Goal: Information Seeking & Learning: Learn about a topic

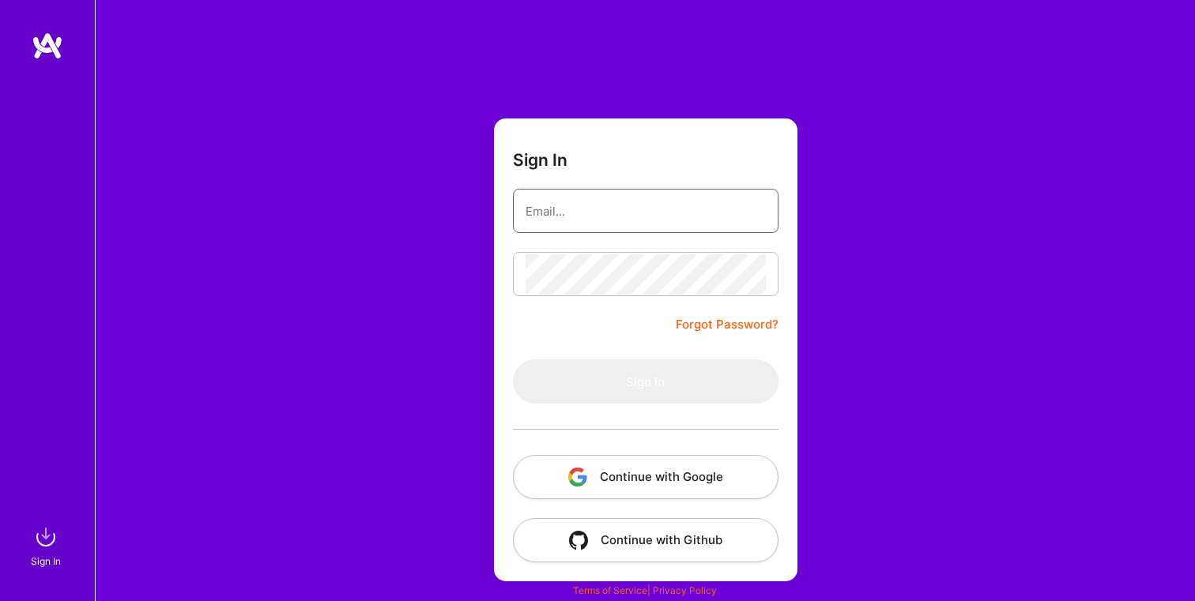
type input "[PERSON_NAME][EMAIL_ADDRESS][DOMAIN_NAME]"
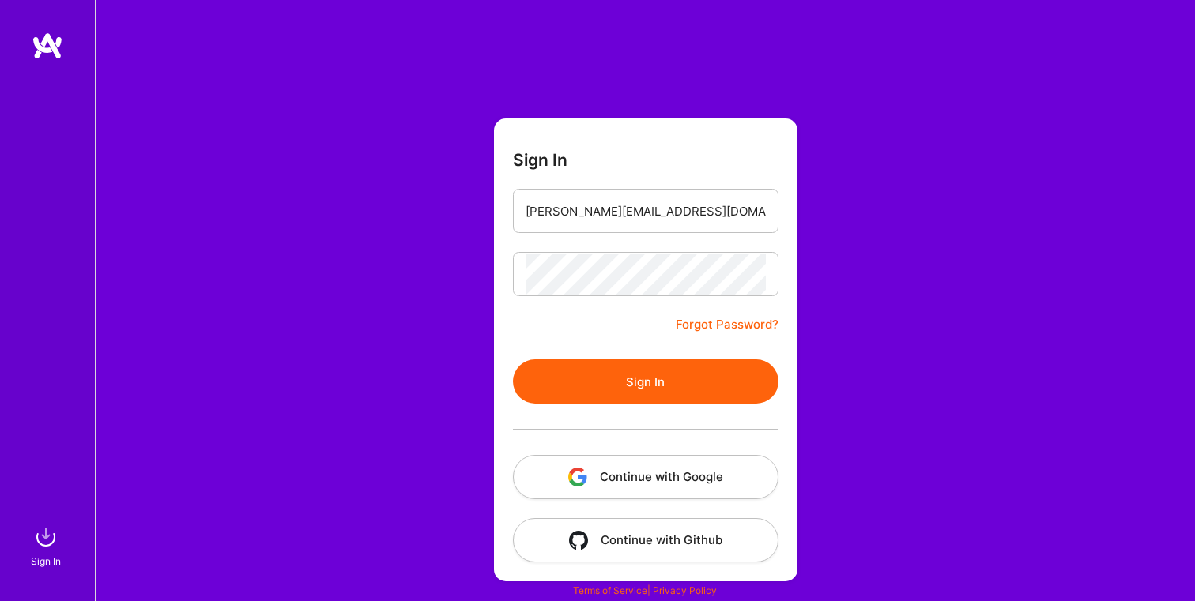
click at [665, 375] on button "Sign In" at bounding box center [646, 382] width 266 height 44
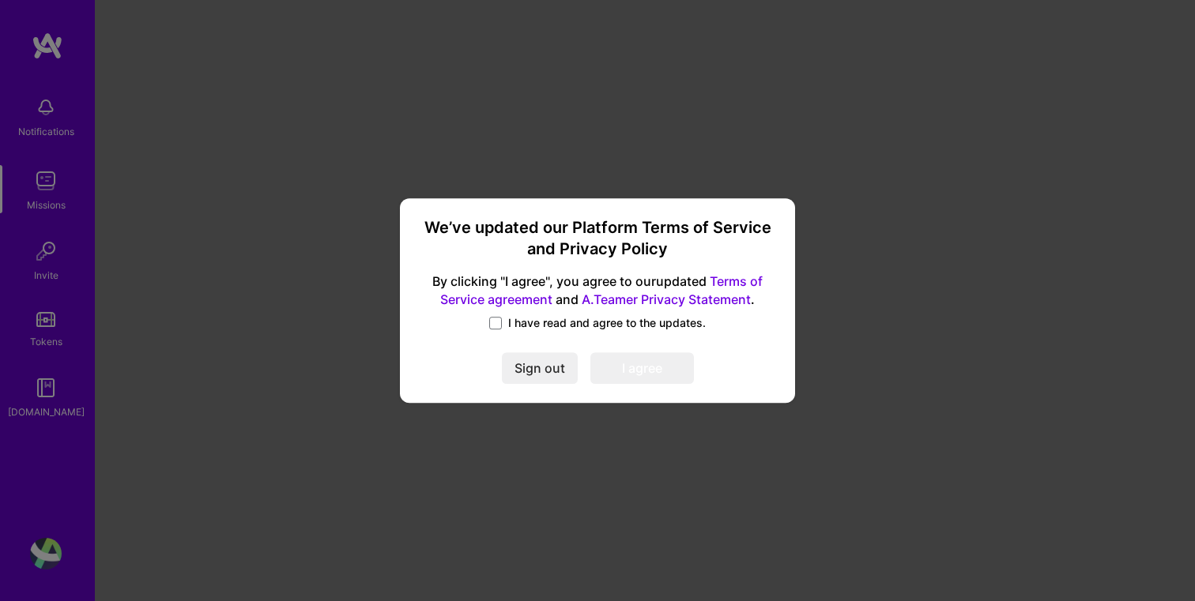
click at [503, 329] on label "I have read and agree to the updates." at bounding box center [597, 323] width 217 height 16
click at [0, 0] on input "I have read and agree to the updates." at bounding box center [0, 0] width 0 height 0
click at [644, 356] on button "I agree" at bounding box center [642, 369] width 104 height 32
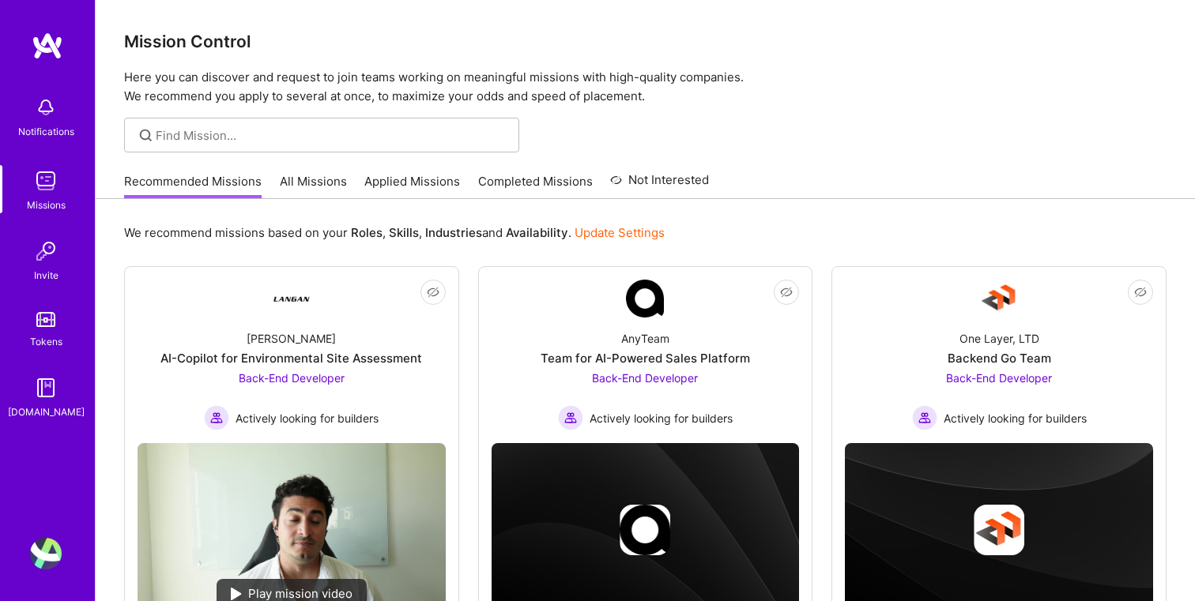
click at [321, 185] on link "All Missions" at bounding box center [313, 186] width 67 height 26
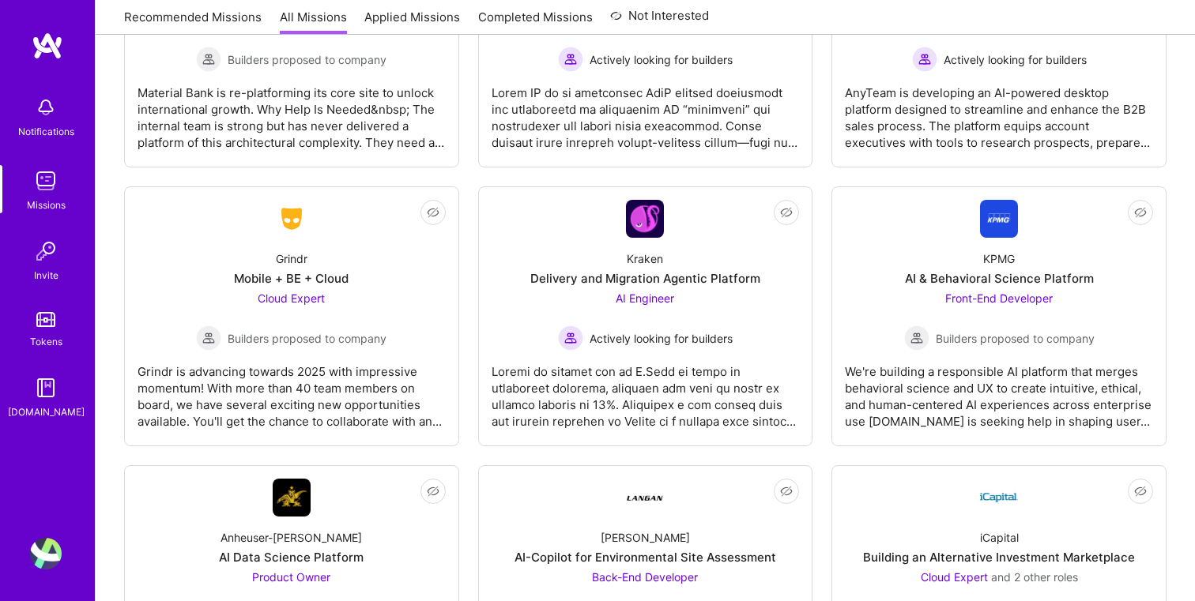
scroll to position [4157, 0]
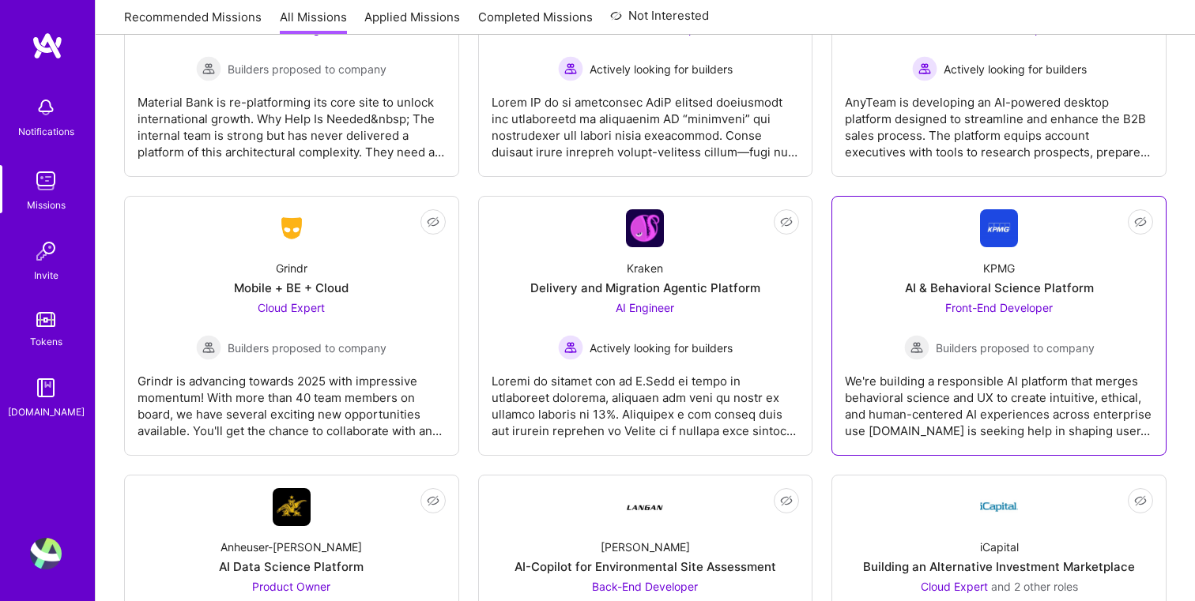
click at [963, 368] on div "We're building a responsible AI platform that merges behavioral science and UX …" at bounding box center [999, 399] width 308 height 79
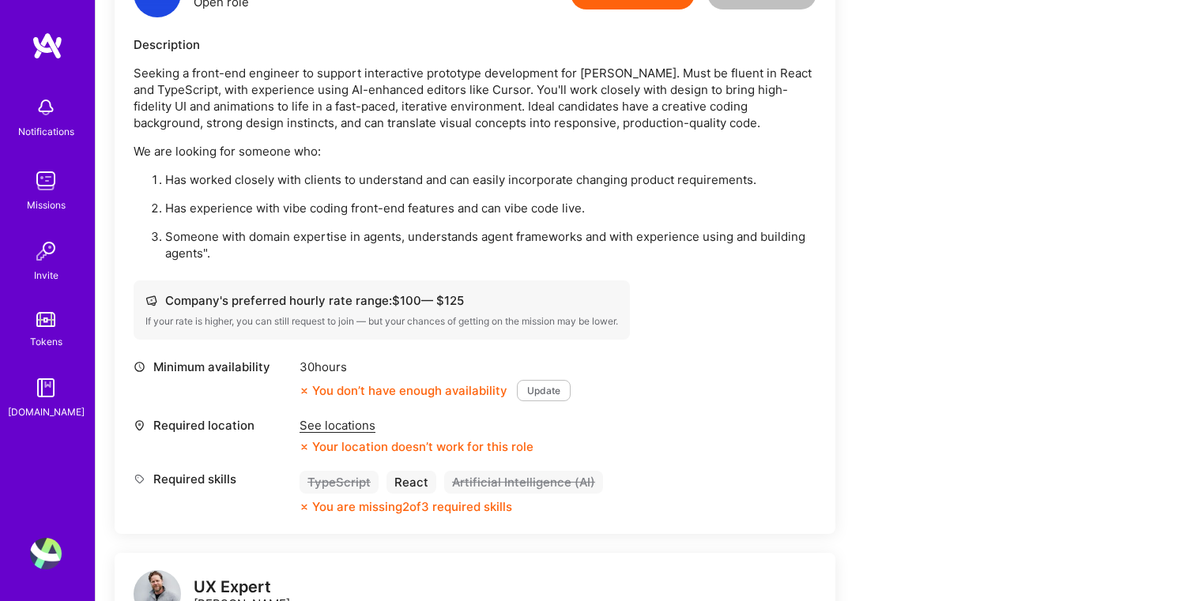
scroll to position [468, 0]
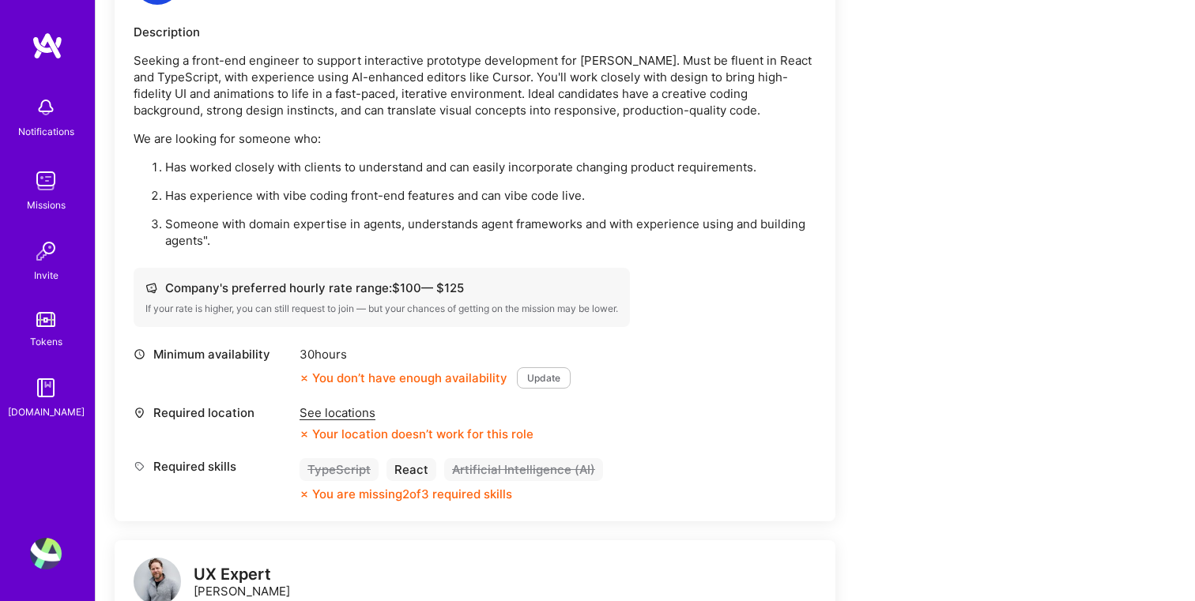
click at [348, 412] on div "See locations" at bounding box center [416, 413] width 234 height 17
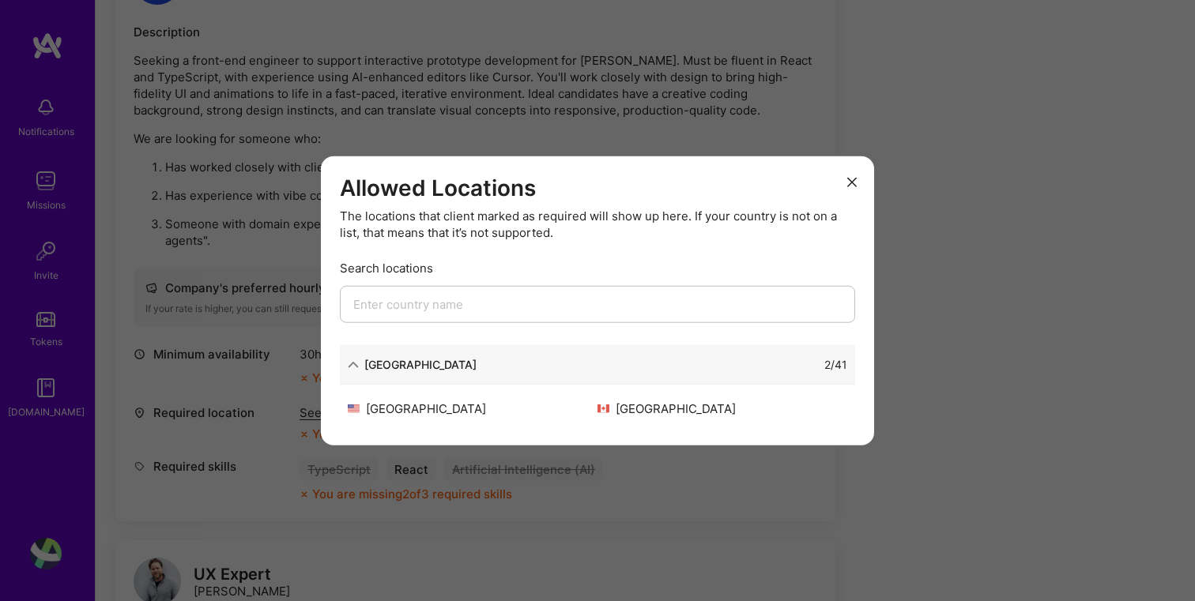
click at [853, 178] on icon "modal" at bounding box center [851, 182] width 9 height 9
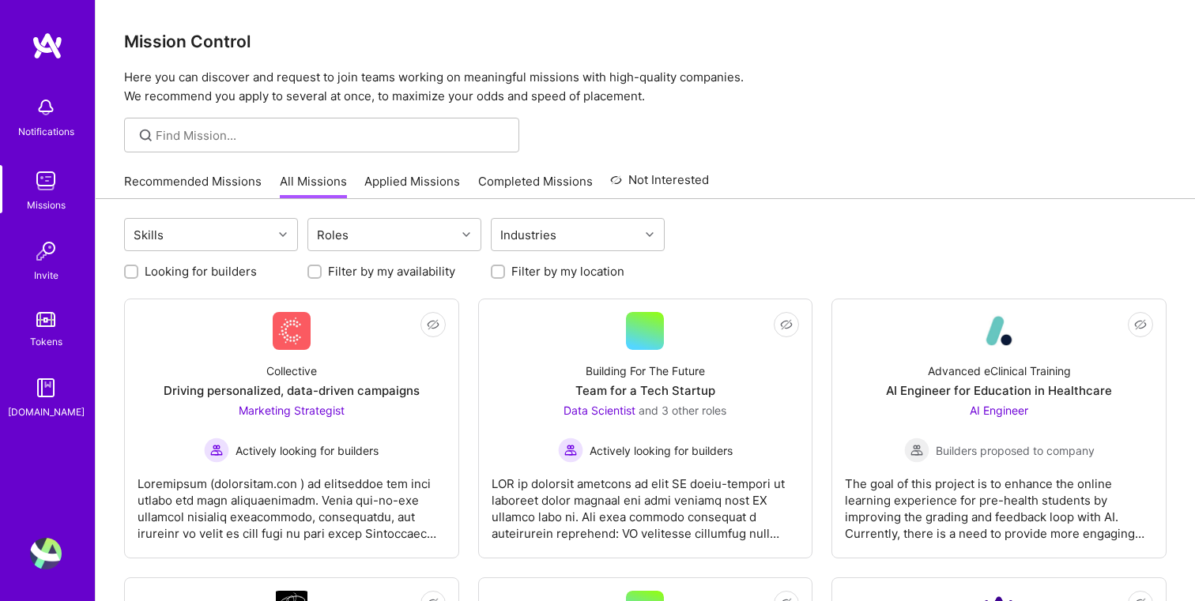
click at [529, 276] on label "Filter by my location" at bounding box center [567, 271] width 113 height 17
click at [505, 276] on input "Filter by my location" at bounding box center [499, 272] width 11 height 11
checkbox input "true"
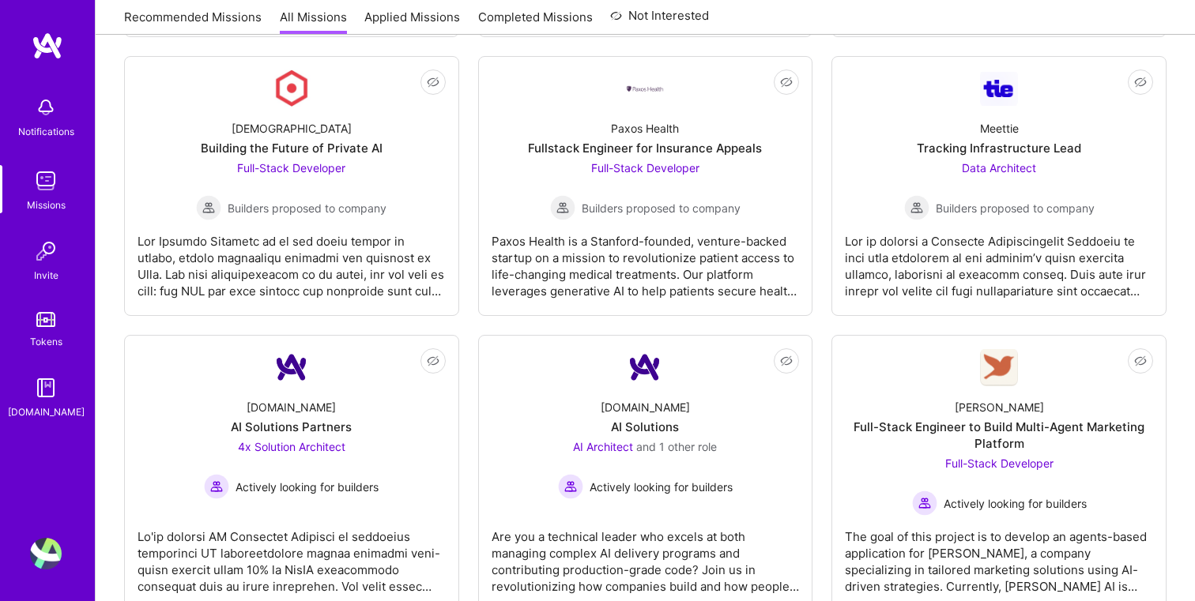
scroll to position [2602, 0]
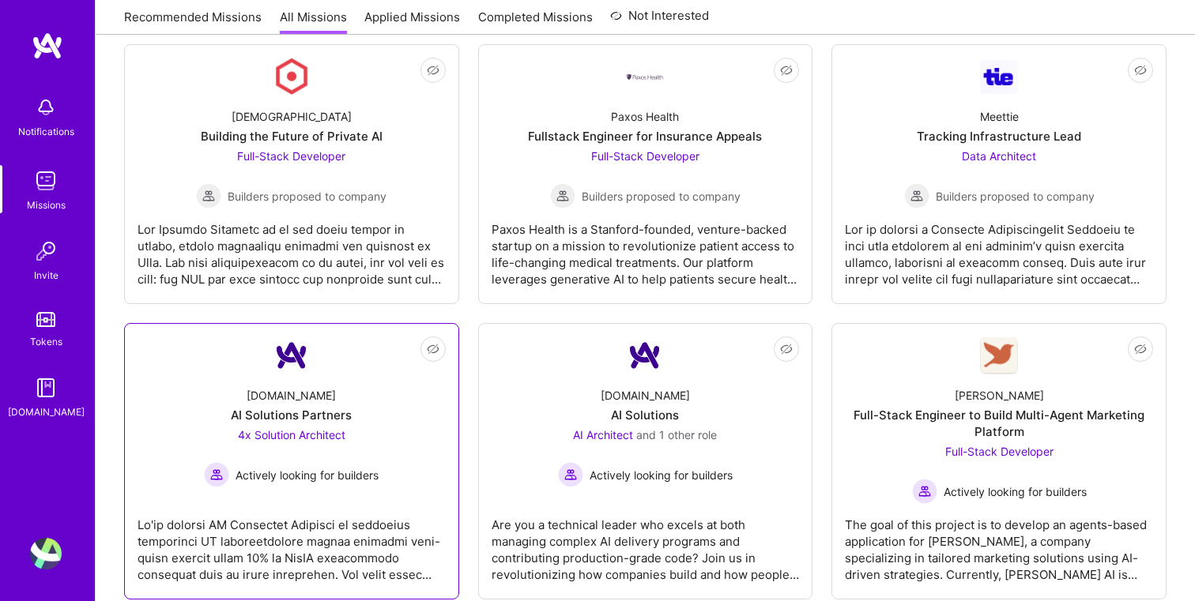
click at [347, 435] on div "4x Solution Architect Actively looking for builders" at bounding box center [291, 457] width 175 height 61
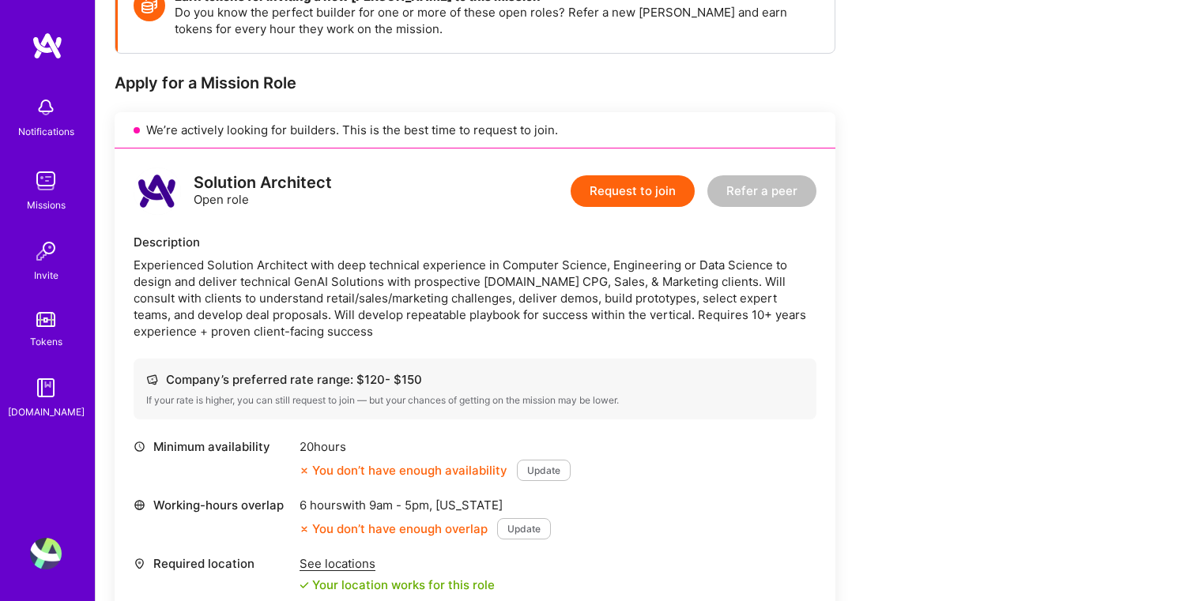
scroll to position [318, 0]
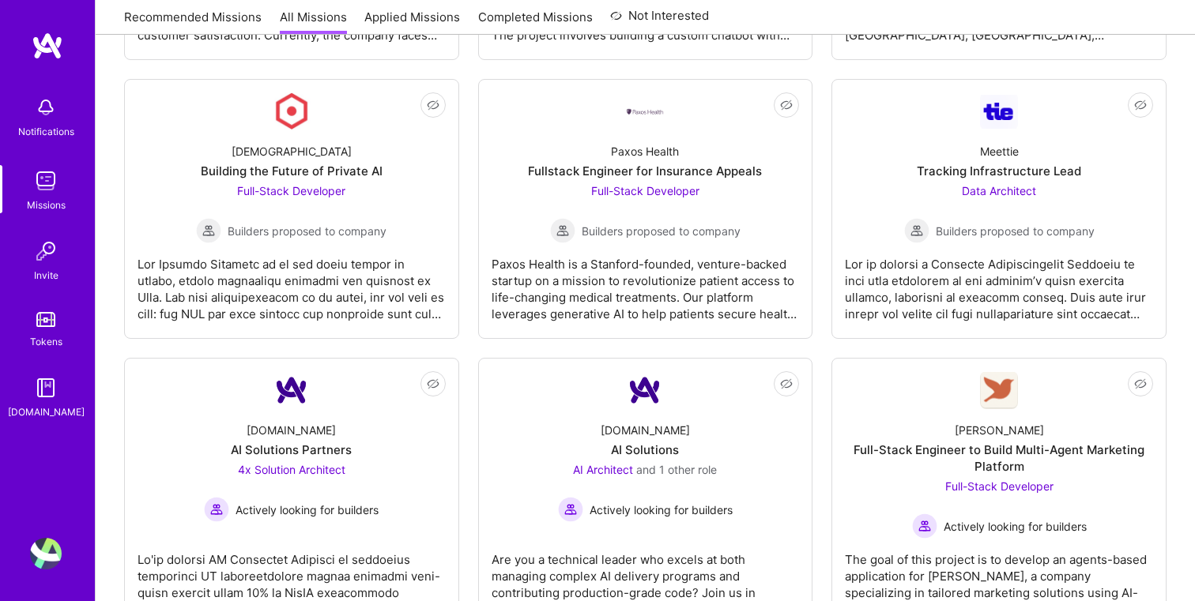
scroll to position [2540, 0]
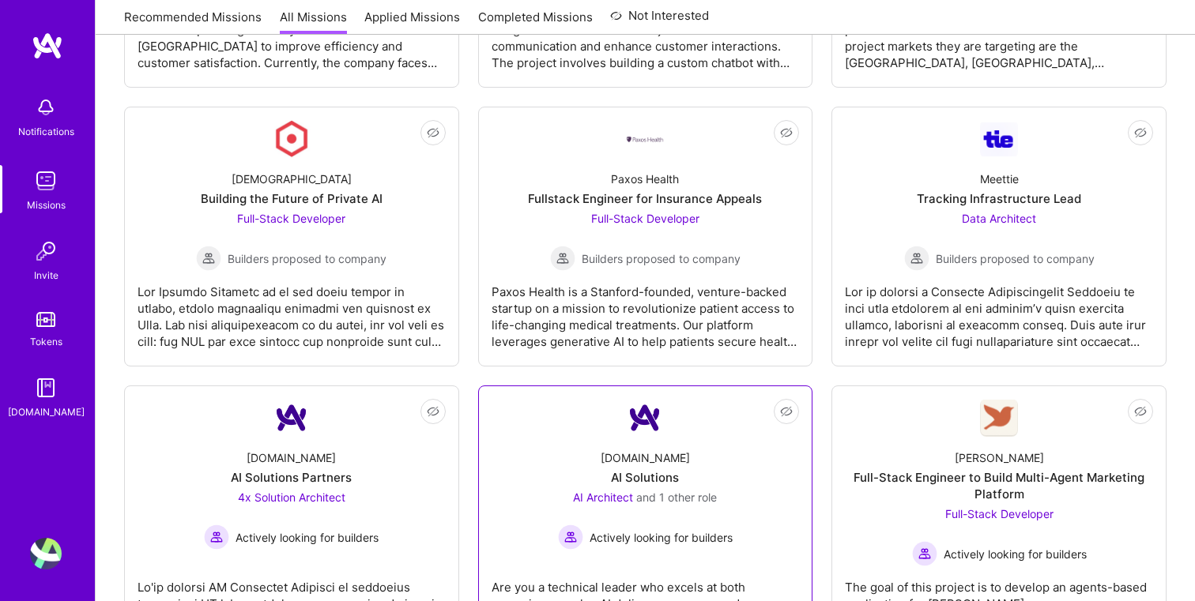
click at [582, 421] on link "Not Interested [DOMAIN_NAME] AI Solutions AI Architect and 1 other role Activel…" at bounding box center [646, 524] width 308 height 250
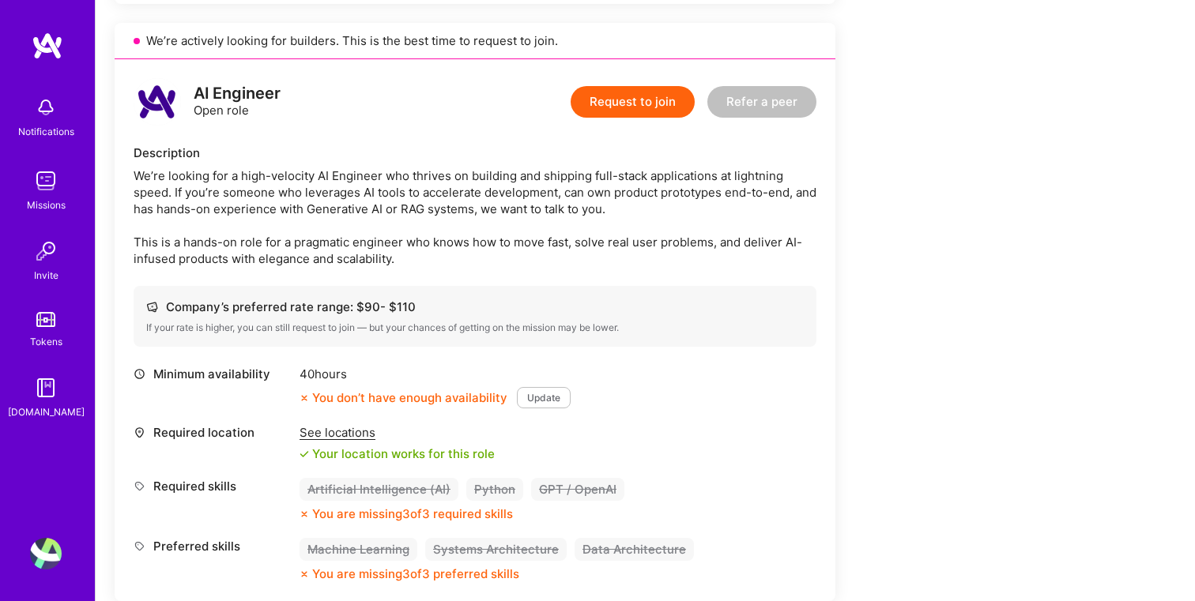
scroll to position [977, 0]
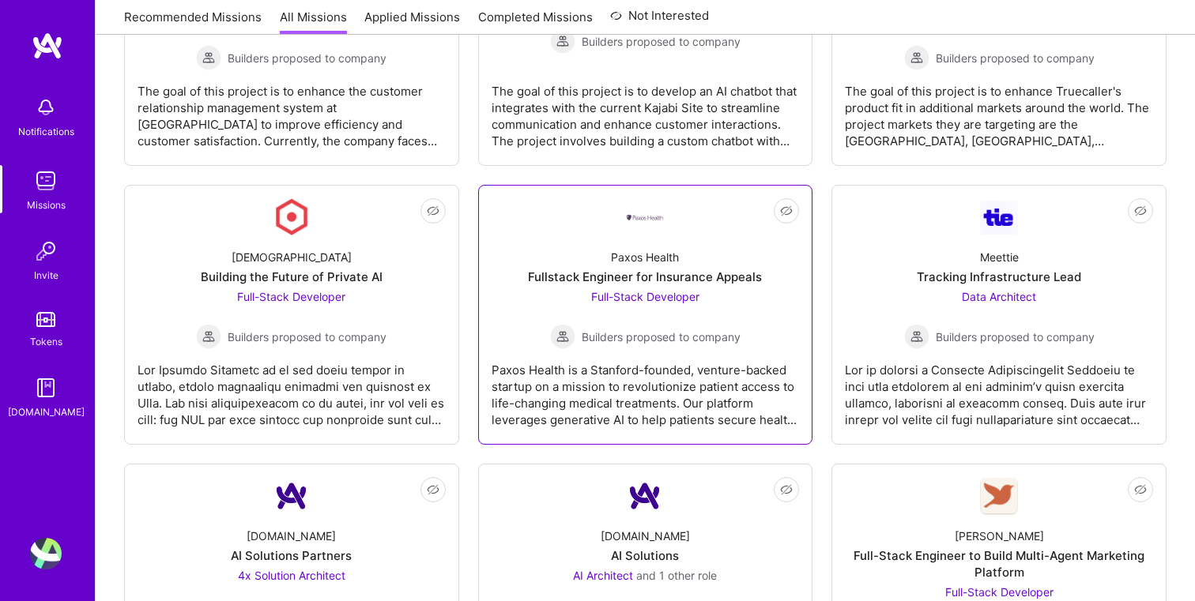
scroll to position [2404, 0]
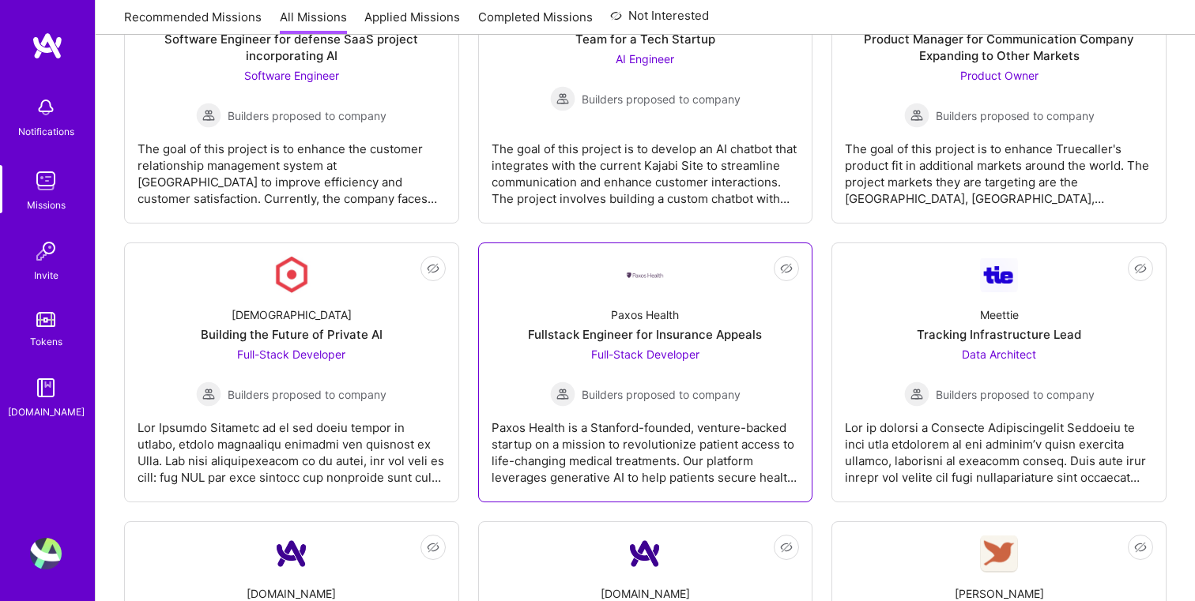
click at [752, 333] on div "Fullstack Engineer for Insurance Appeals" at bounding box center [645, 334] width 234 height 17
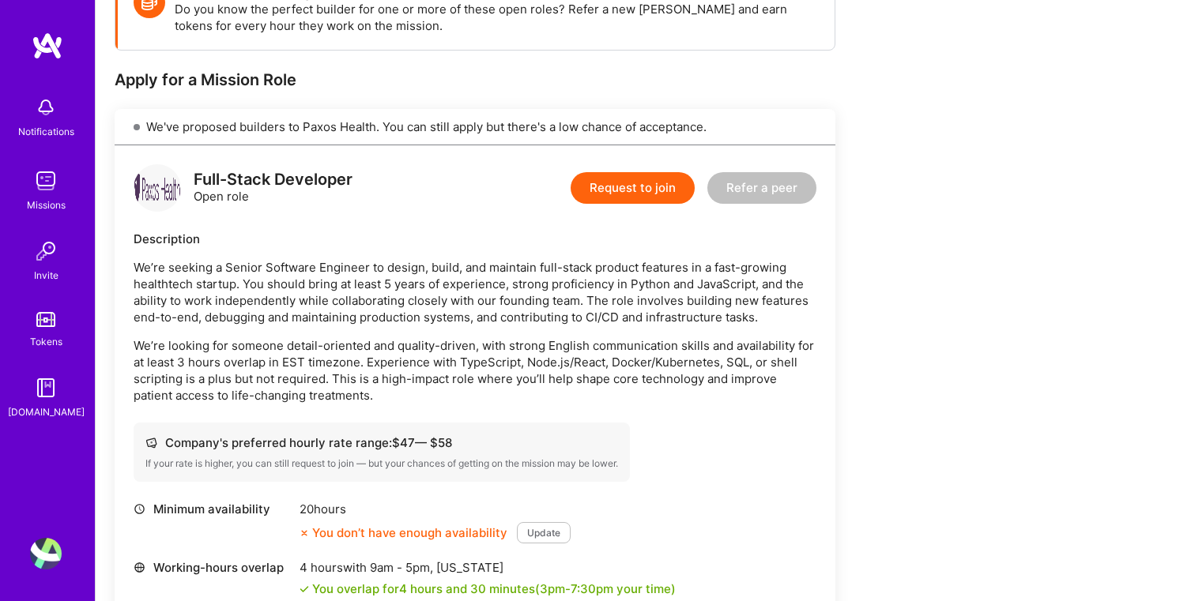
scroll to position [336, 0]
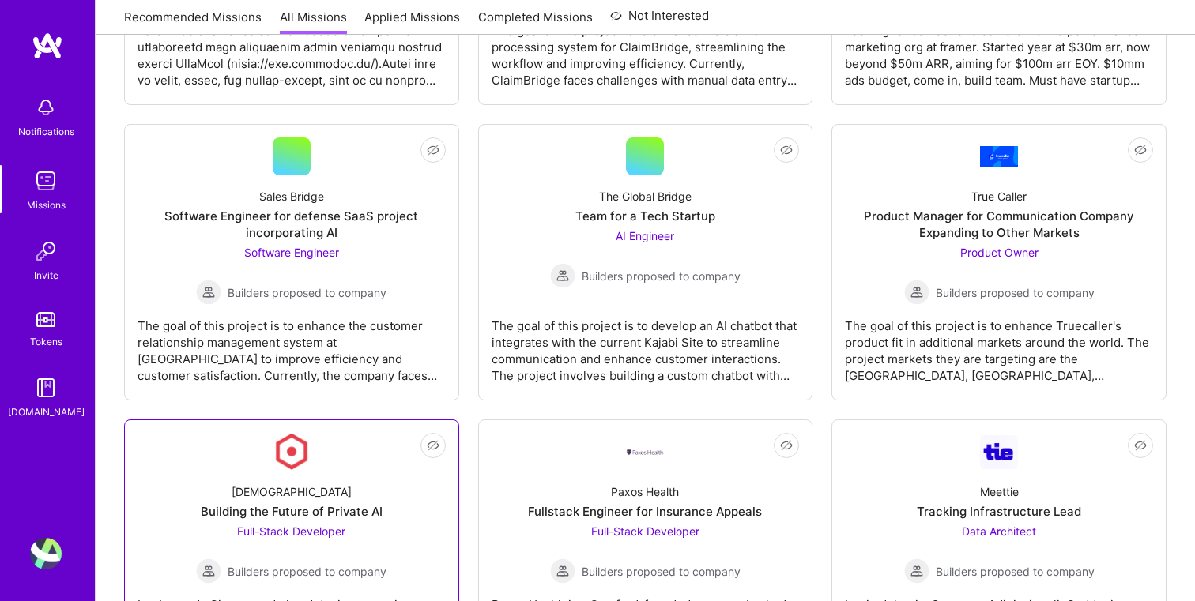
scroll to position [2194, 0]
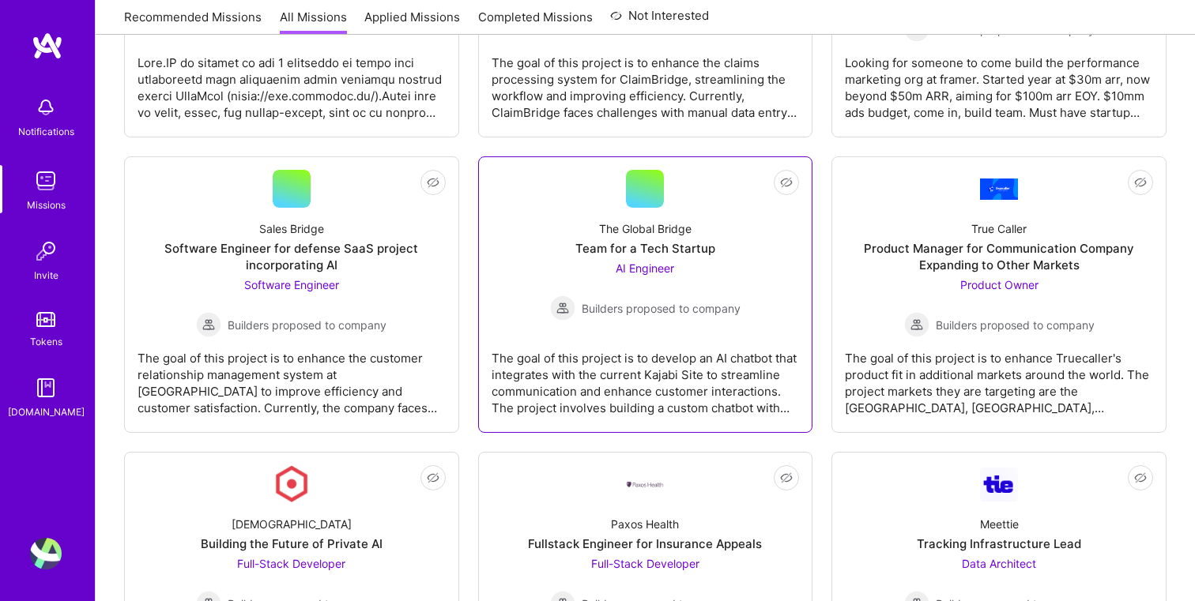
click at [710, 251] on div "Team for a Tech Startup" at bounding box center [645, 248] width 140 height 17
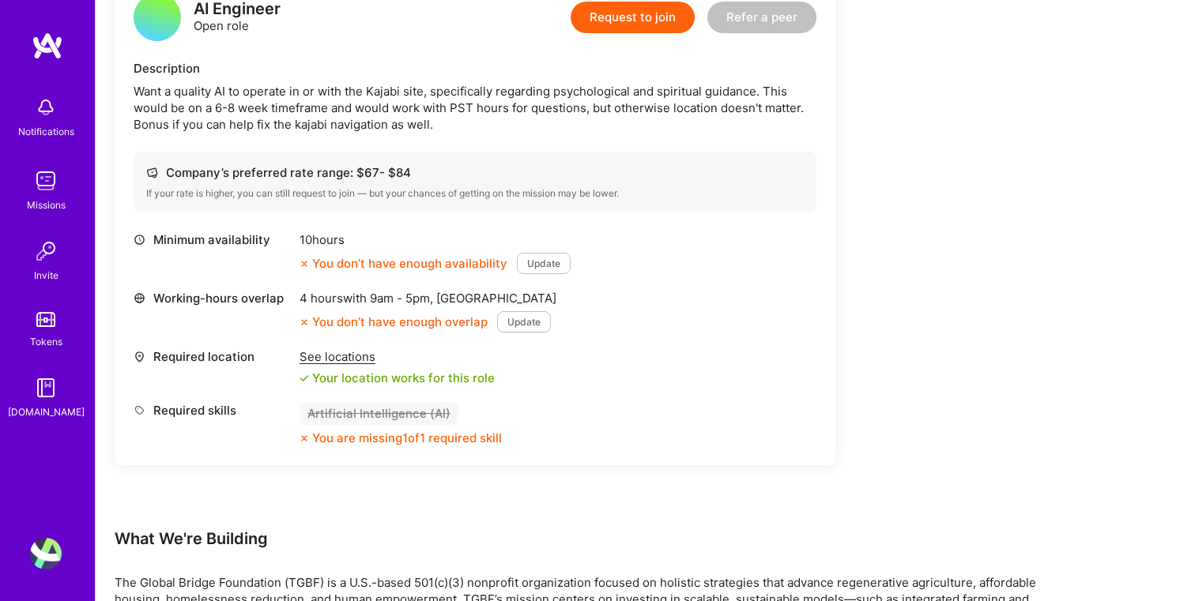
scroll to position [272, 0]
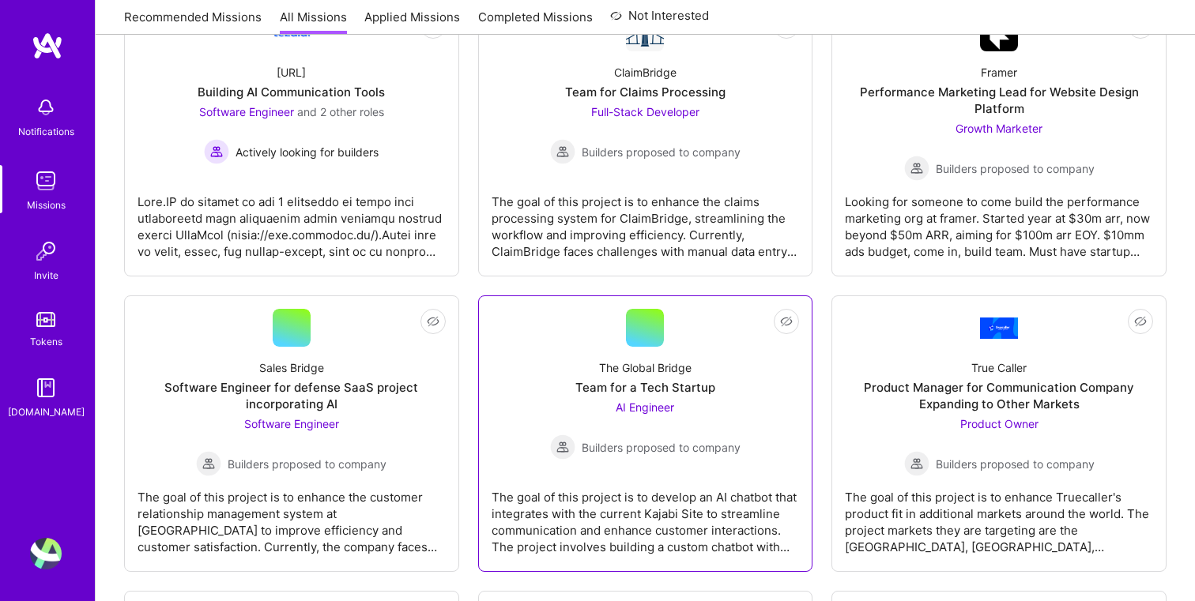
scroll to position [1928, 0]
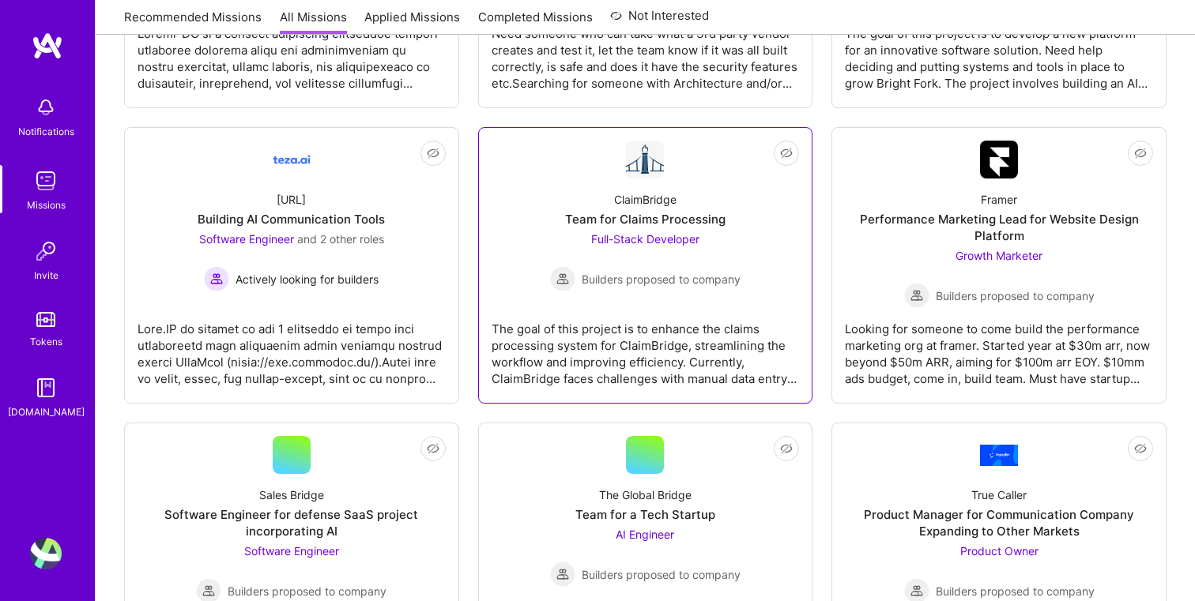
click at [732, 217] on div "ClaimBridge Team for Claims Processing Full-Stack Developer Builders proposed t…" at bounding box center [646, 235] width 308 height 113
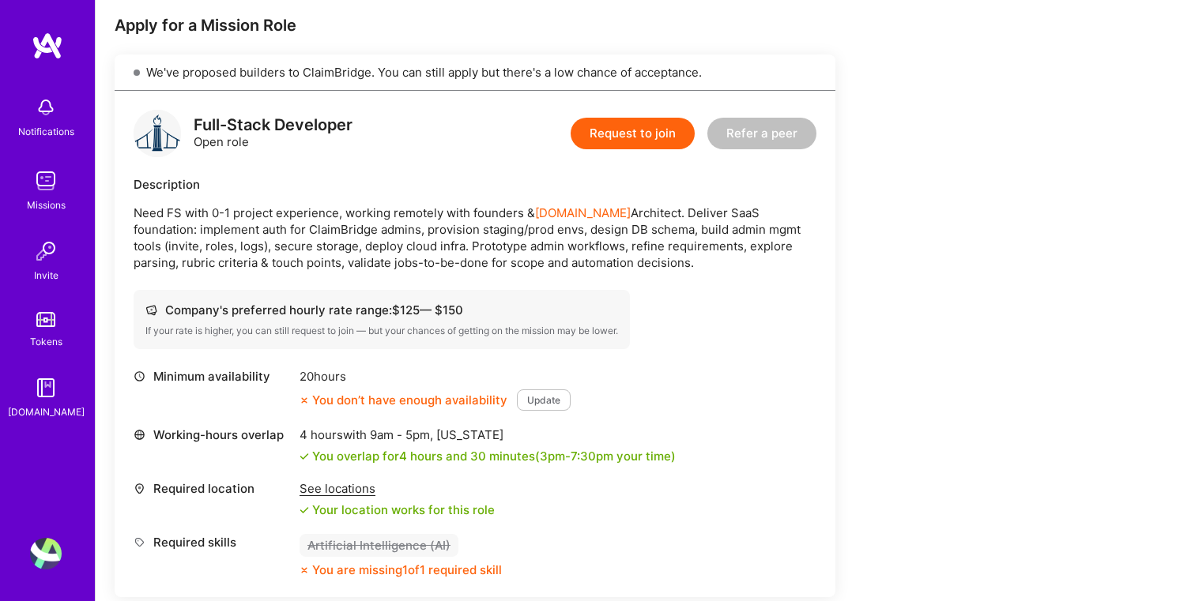
scroll to position [266, 0]
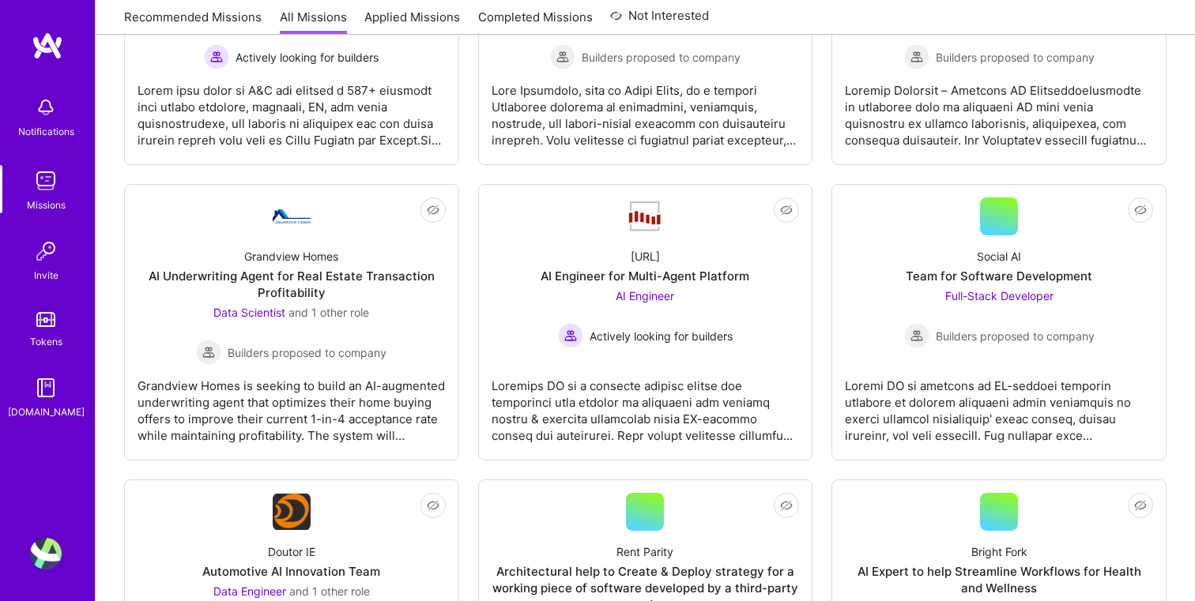
scroll to position [1113, 0]
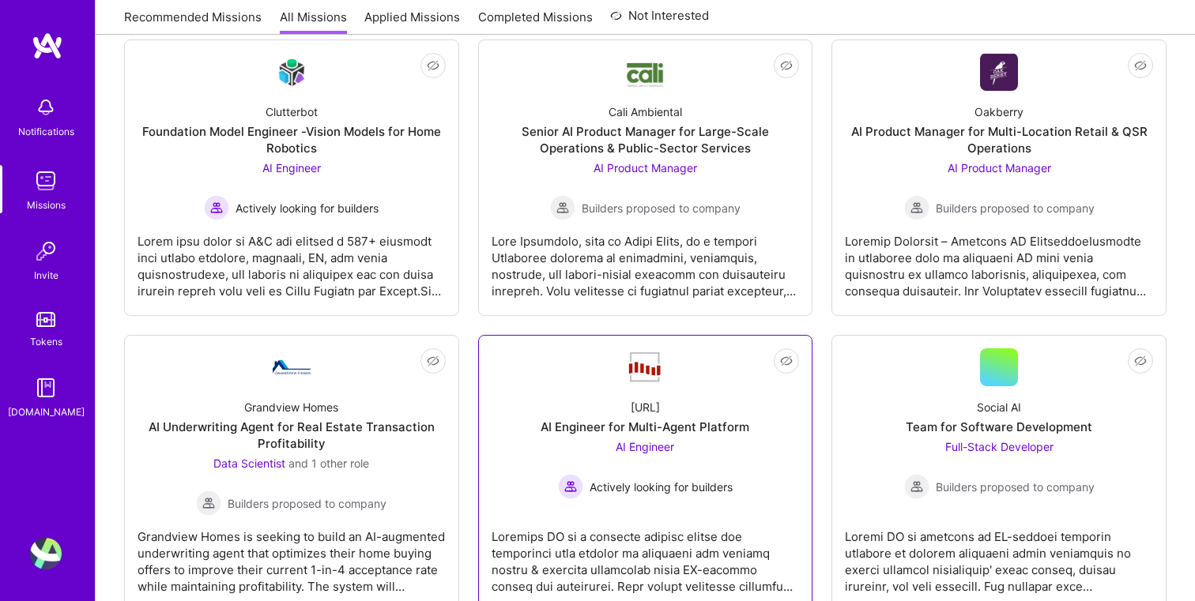
click at [719, 449] on div "AI Engineer Actively looking for builders" at bounding box center [645, 469] width 175 height 61
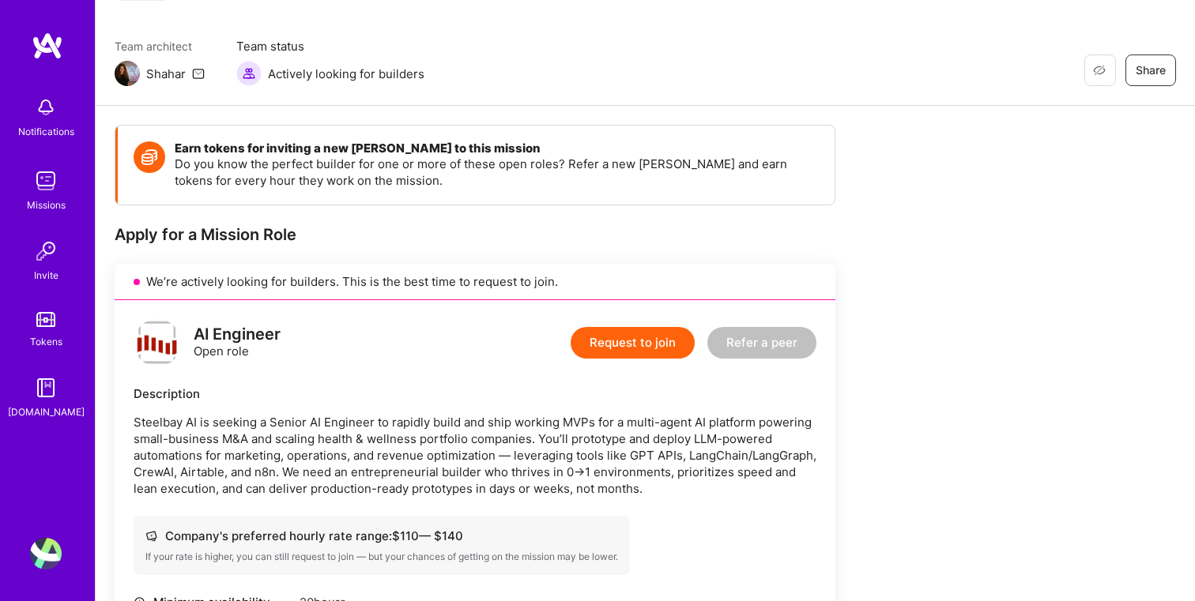
scroll to position [392, 0]
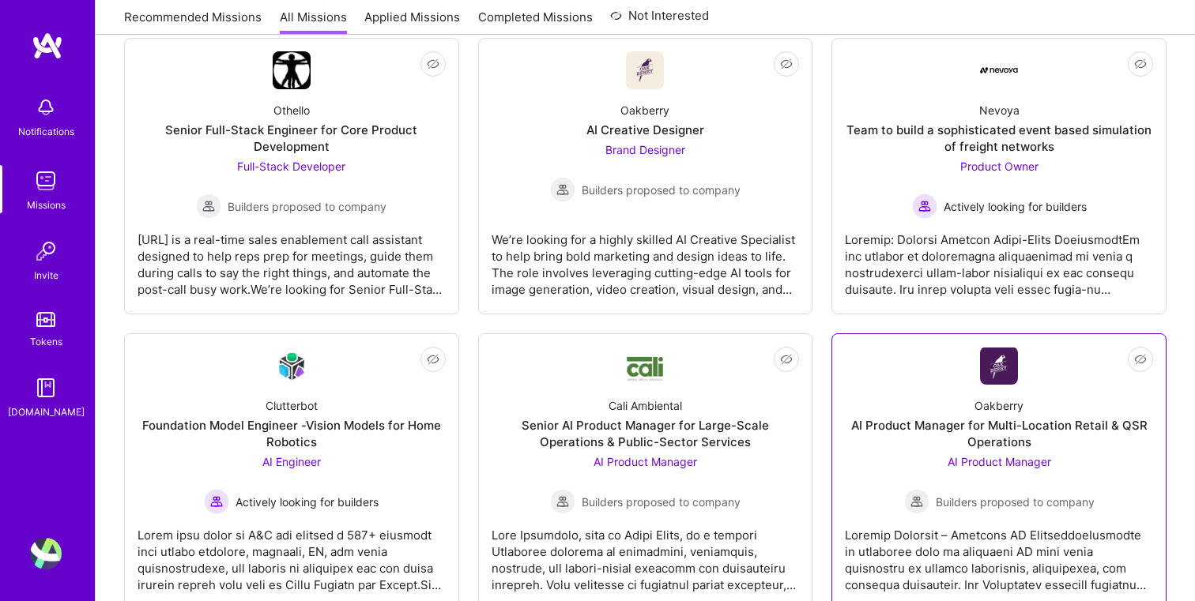
scroll to position [660, 0]
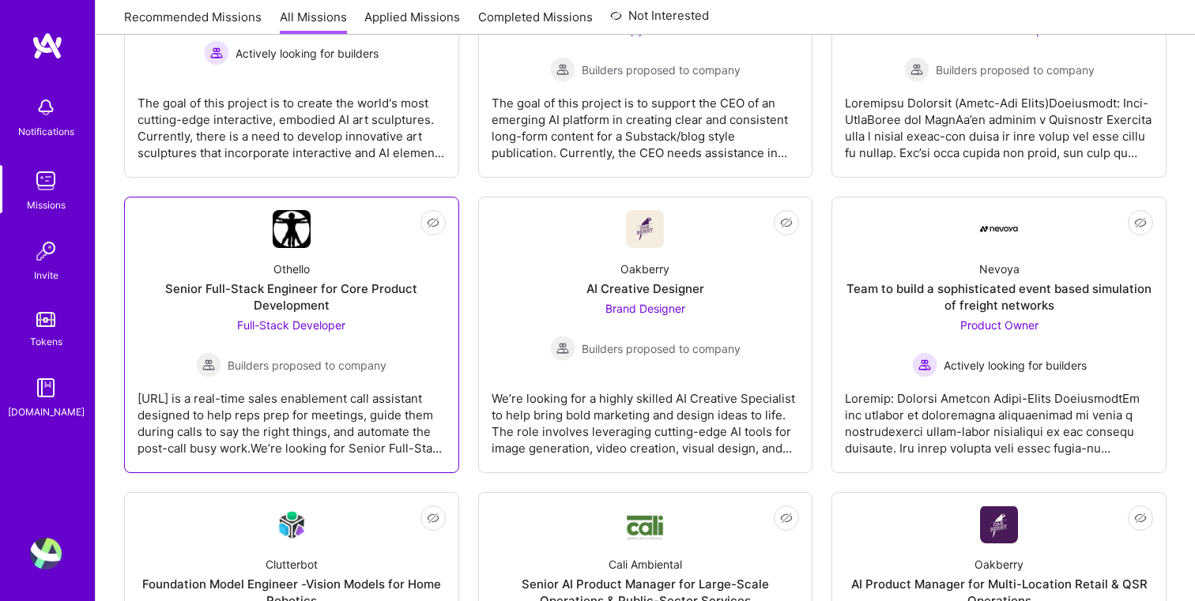
click at [333, 291] on div "Senior Full-Stack Engineer for Core Product Development" at bounding box center [291, 297] width 308 height 33
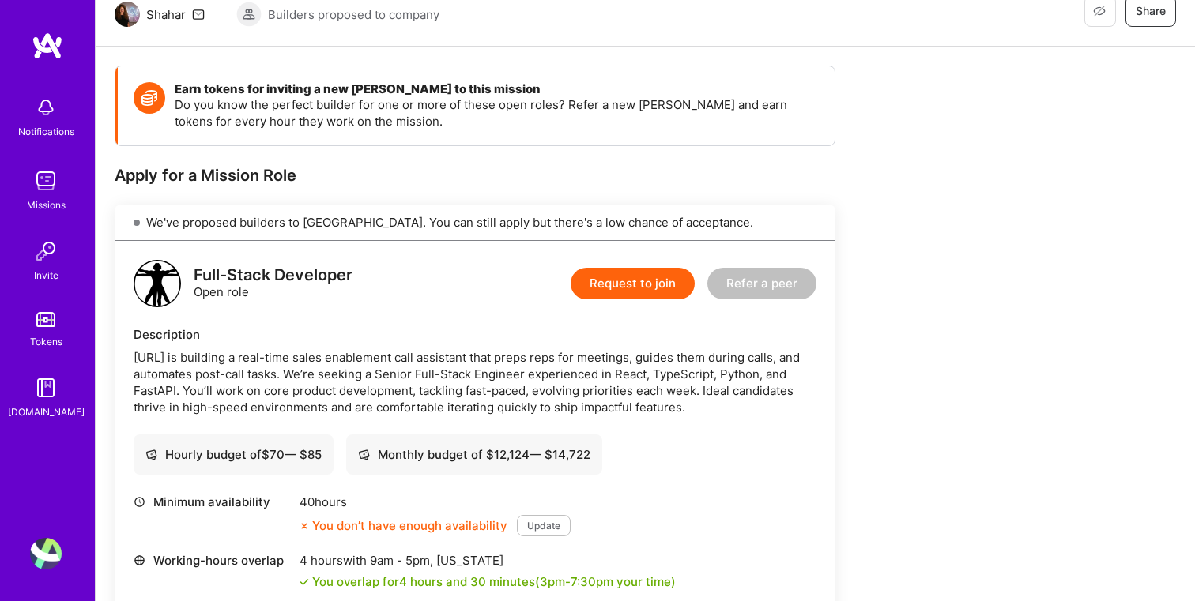
scroll to position [277, 0]
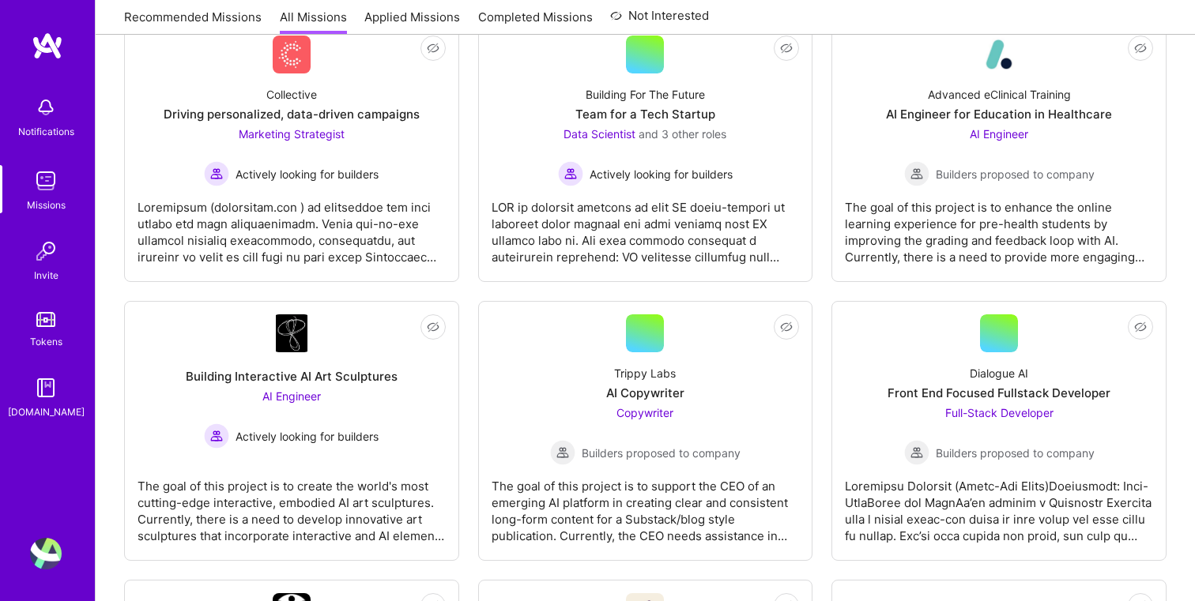
scroll to position [660, 0]
